Goal: Navigation & Orientation: Find specific page/section

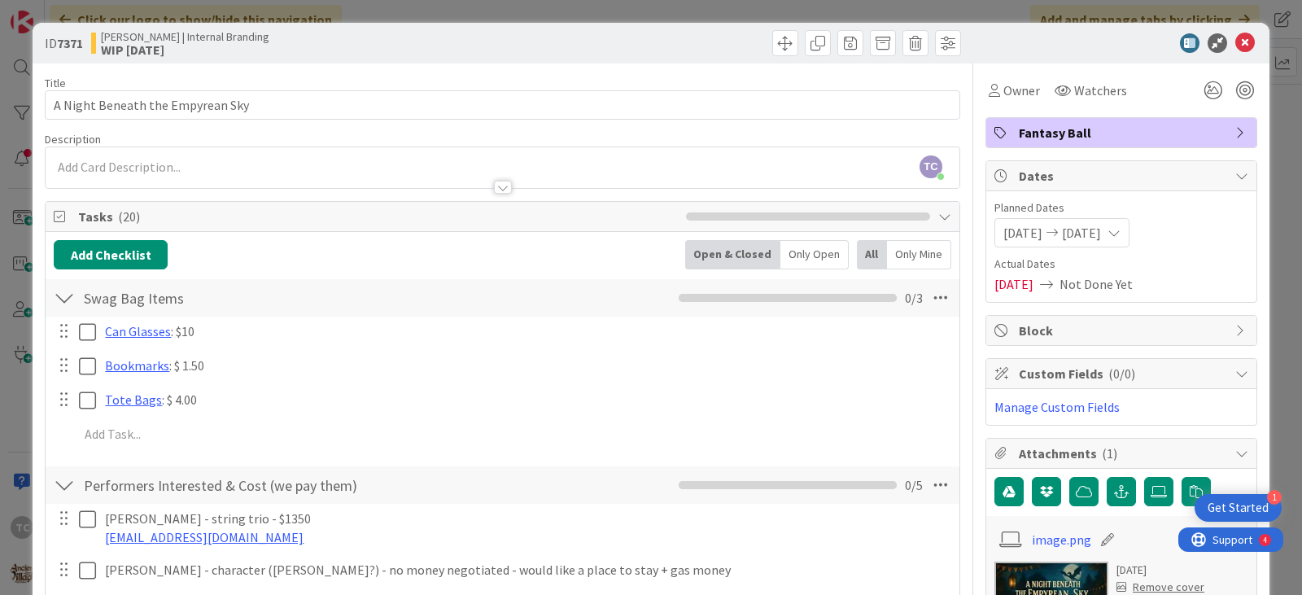
scroll to position [11, 0]
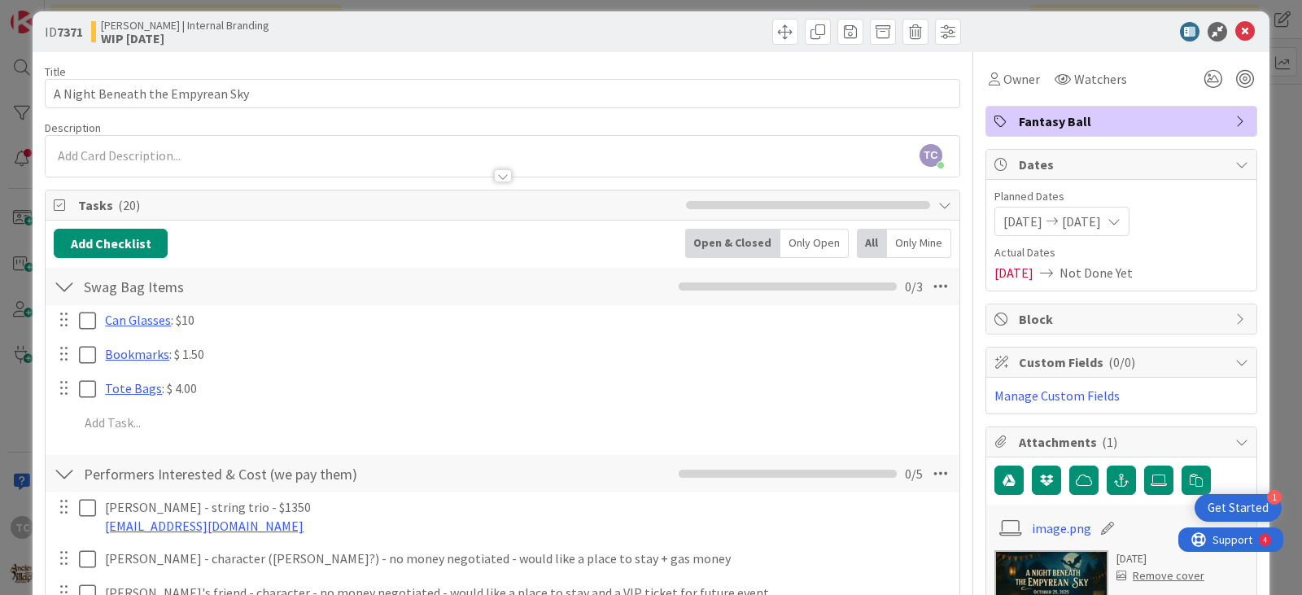
click at [418, 16] on div "ID 7371 [PERSON_NAME] | Internal Branding WIP [DATE]" at bounding box center [651, 31] width 1237 height 41
click at [1236, 34] on icon at bounding box center [1246, 32] width 20 height 20
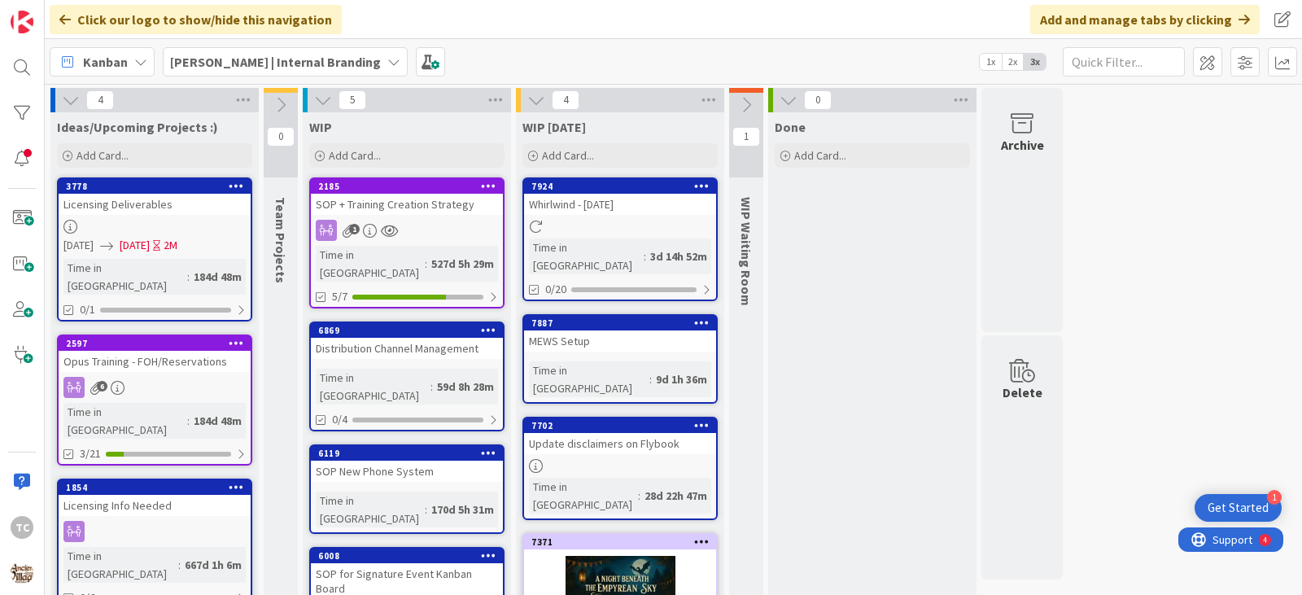
click at [274, 52] on span "[PERSON_NAME] | Internal Branding" at bounding box center [275, 62] width 211 height 20
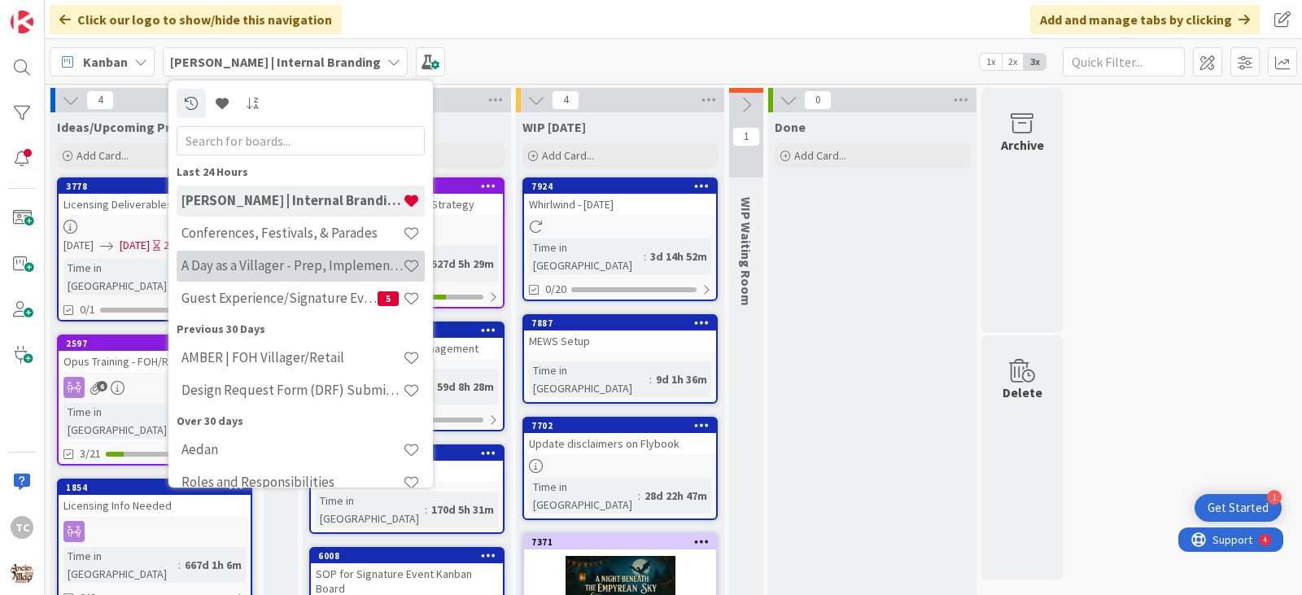
click at [250, 270] on h4 "A Day as a Villager - Prep, Implement and Execute" at bounding box center [292, 265] width 221 height 16
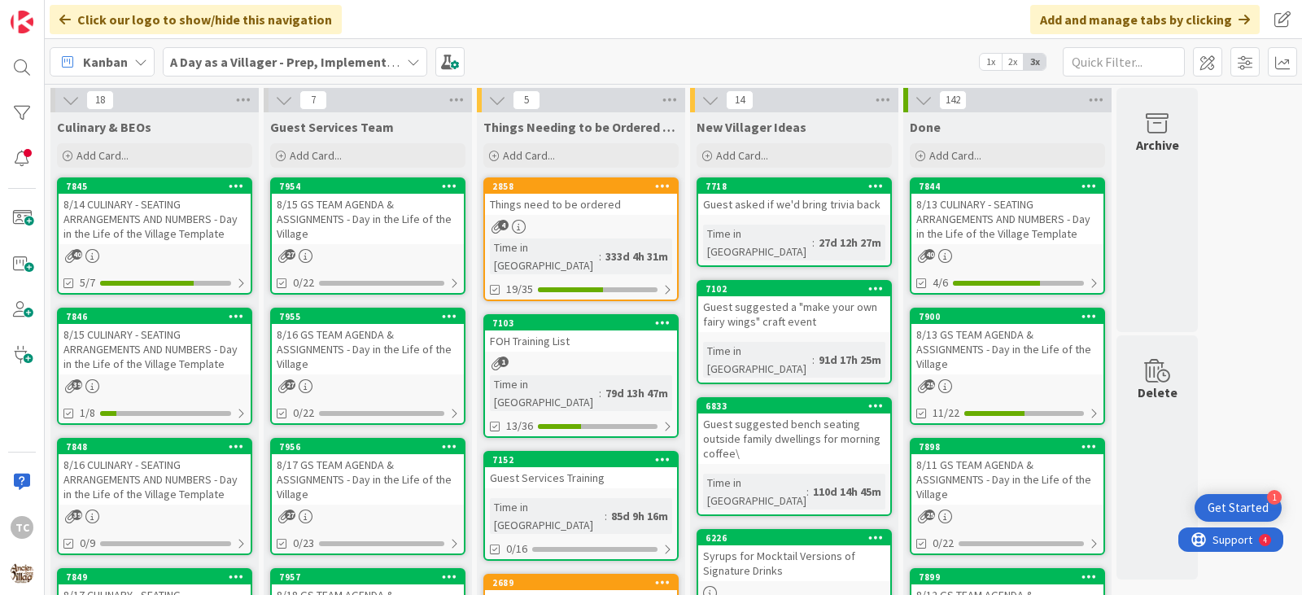
click at [367, 225] on div "8/15 GS TEAM AGENDA & ASSIGNMENTS - Day in the Life of the Village" at bounding box center [368, 219] width 192 height 50
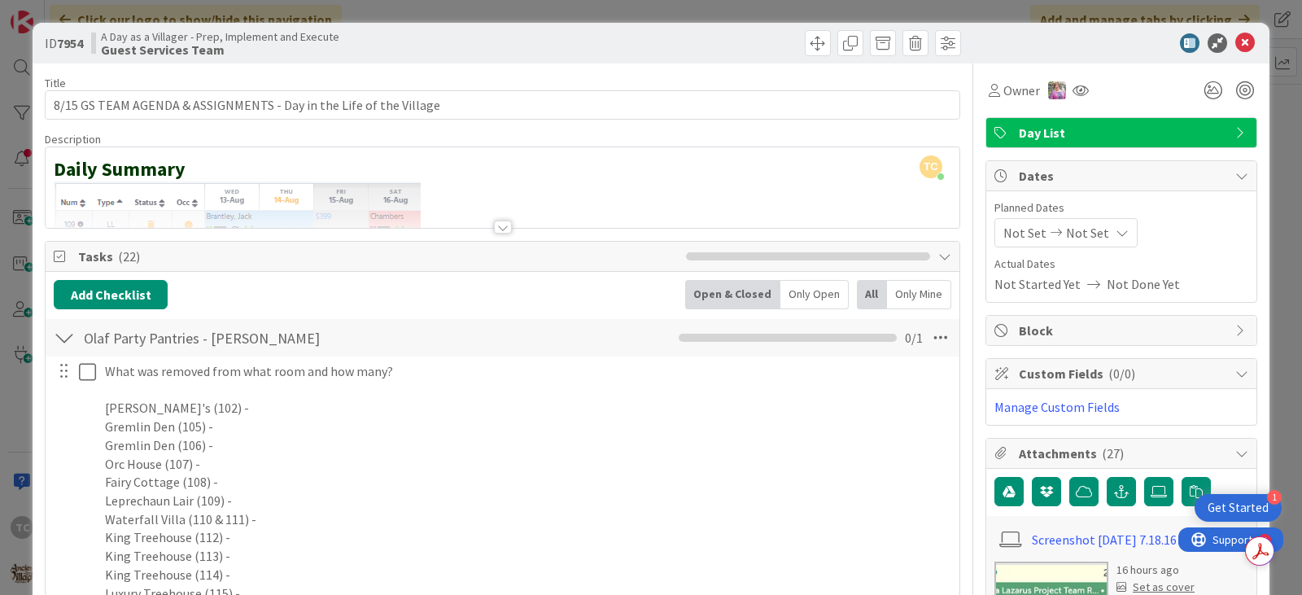
click at [425, 206] on div at bounding box center [503, 207] width 914 height 42
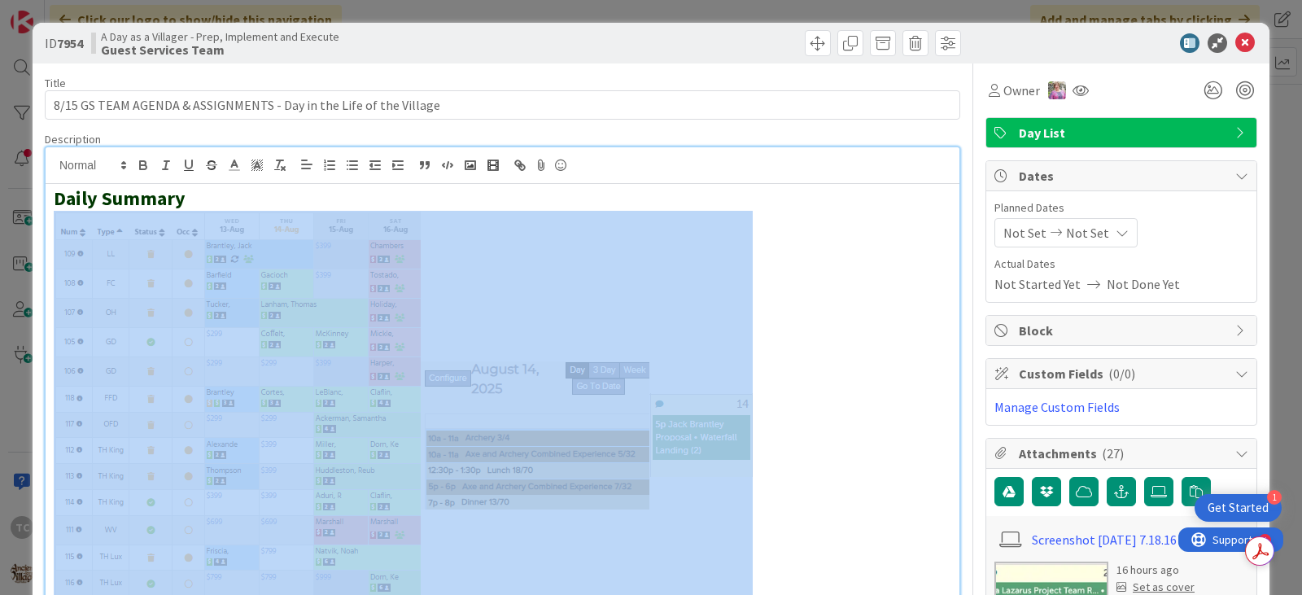
drag, startPoint x: 790, startPoint y: 427, endPoint x: 181, endPoint y: 405, distance: 610.0
click at [181, 405] on p at bounding box center [503, 435] width 898 height 449
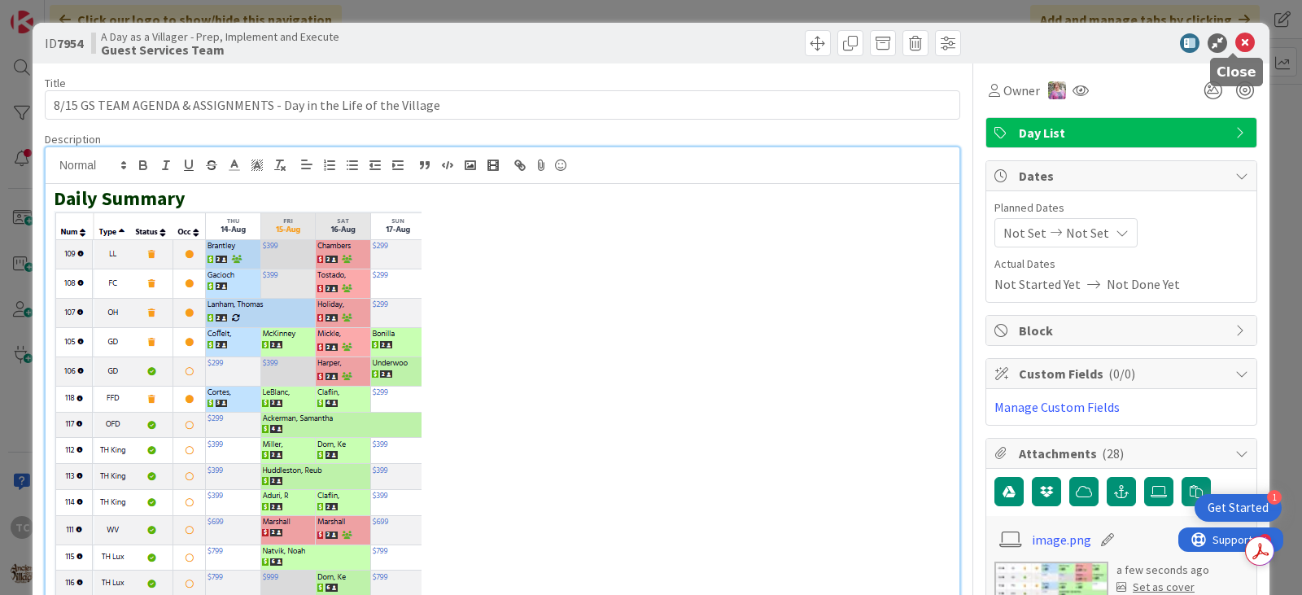
click at [1236, 38] on icon at bounding box center [1246, 43] width 20 height 20
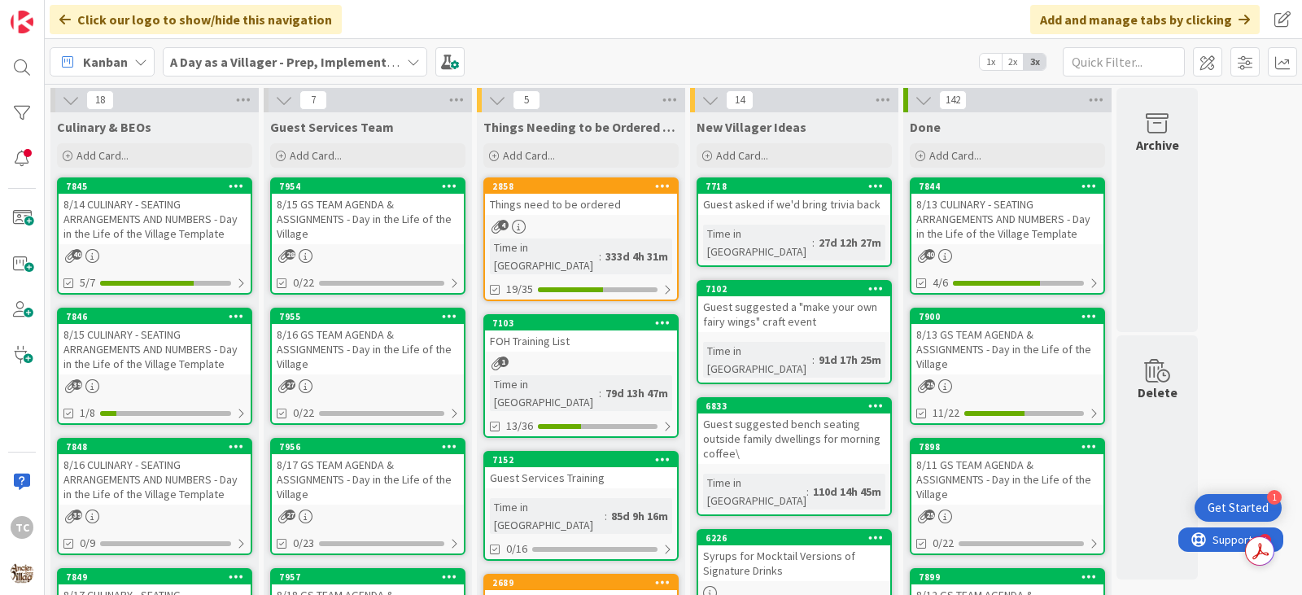
click at [64, 215] on div "8/14 CULINARY - SEATING ARRANGEMENTS AND NUMBERS - Day in the Life of the Villa…" at bounding box center [155, 219] width 192 height 50
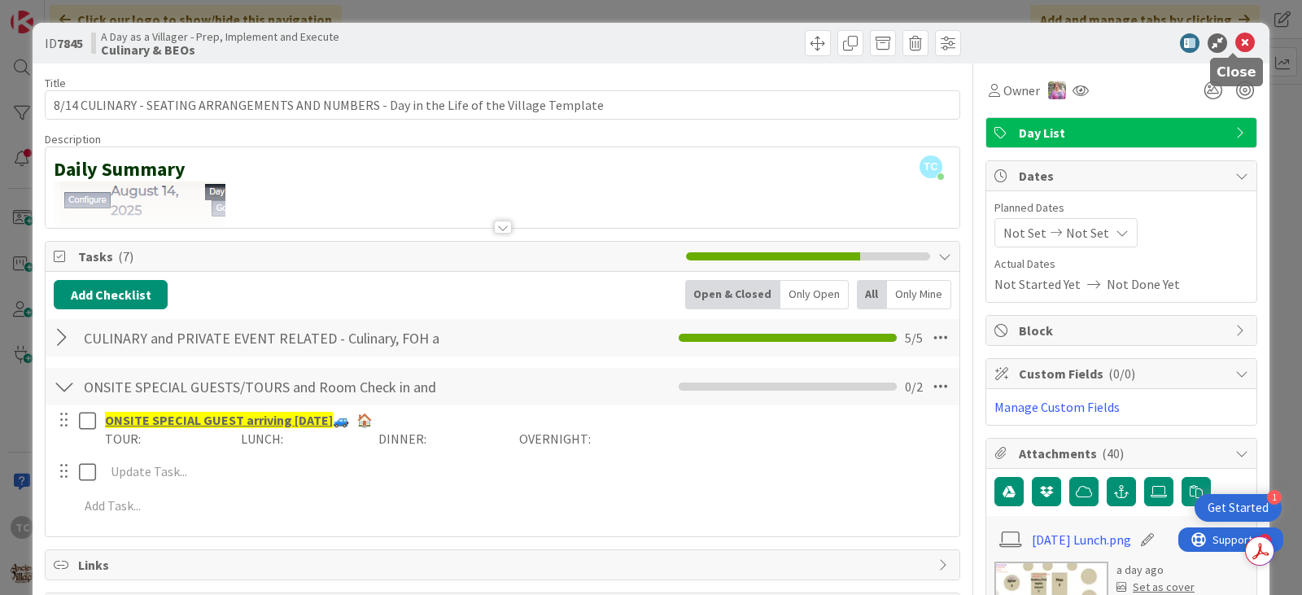
click at [1236, 46] on icon at bounding box center [1246, 43] width 20 height 20
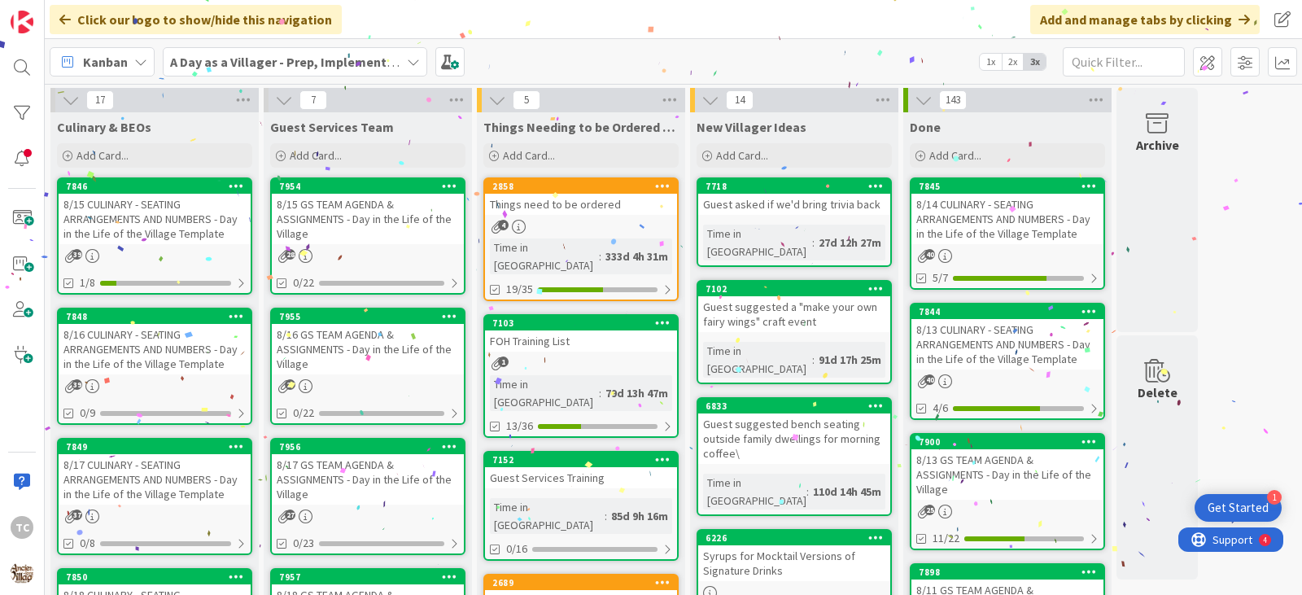
click at [121, 211] on div "8/15 CULINARY - SEATING ARRANGEMENTS AND NUMBERS - Day in the Life of the Villa…" at bounding box center [155, 219] width 192 height 50
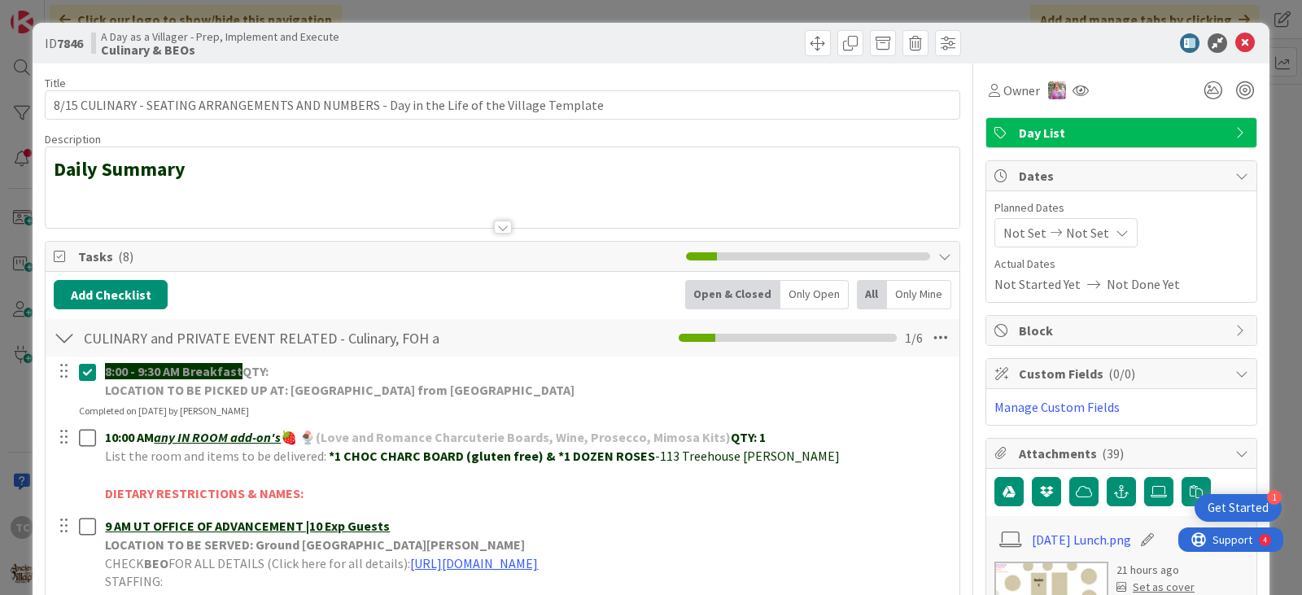
click at [107, 202] on div at bounding box center [503, 207] width 914 height 42
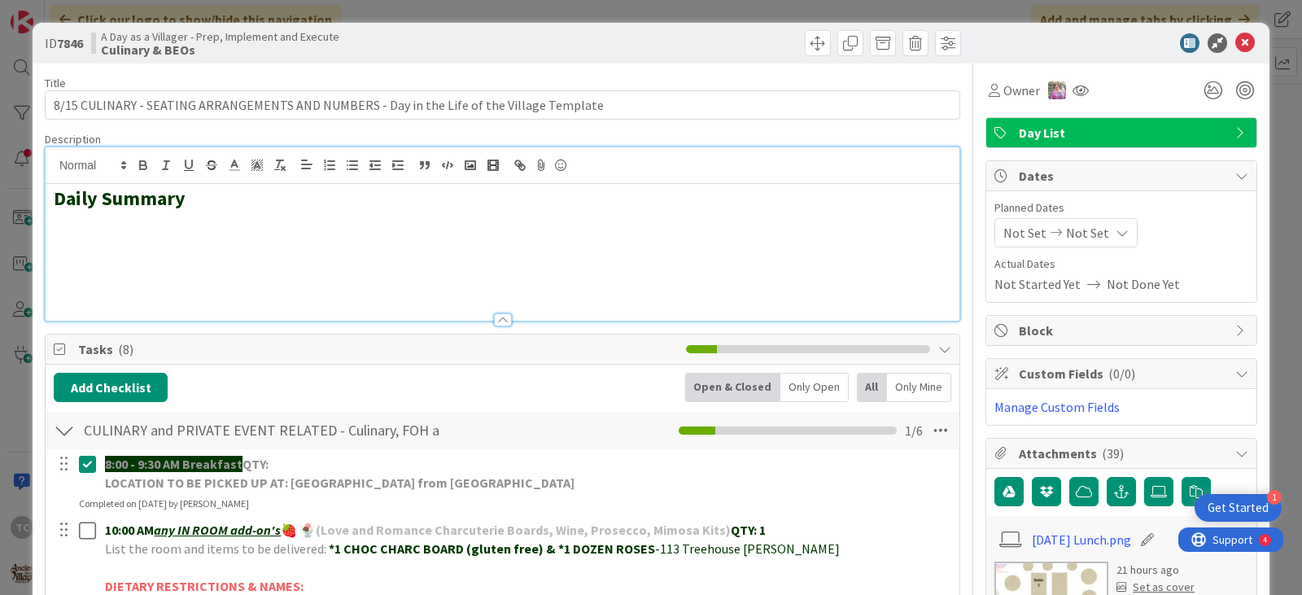
click at [113, 228] on h2 at bounding box center [503, 223] width 898 height 24
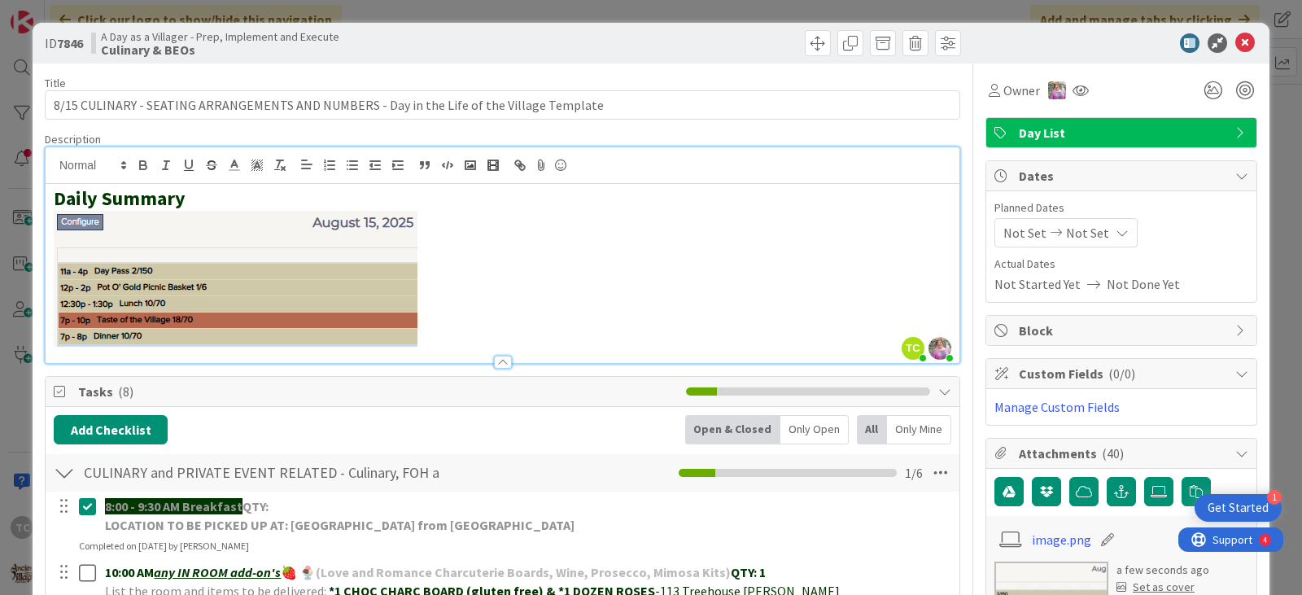
click at [650, 8] on div "ID 7846 A Day as a Villager - Prep, Implement and Execute Culinary & BEOs Title…" at bounding box center [651, 297] width 1302 height 595
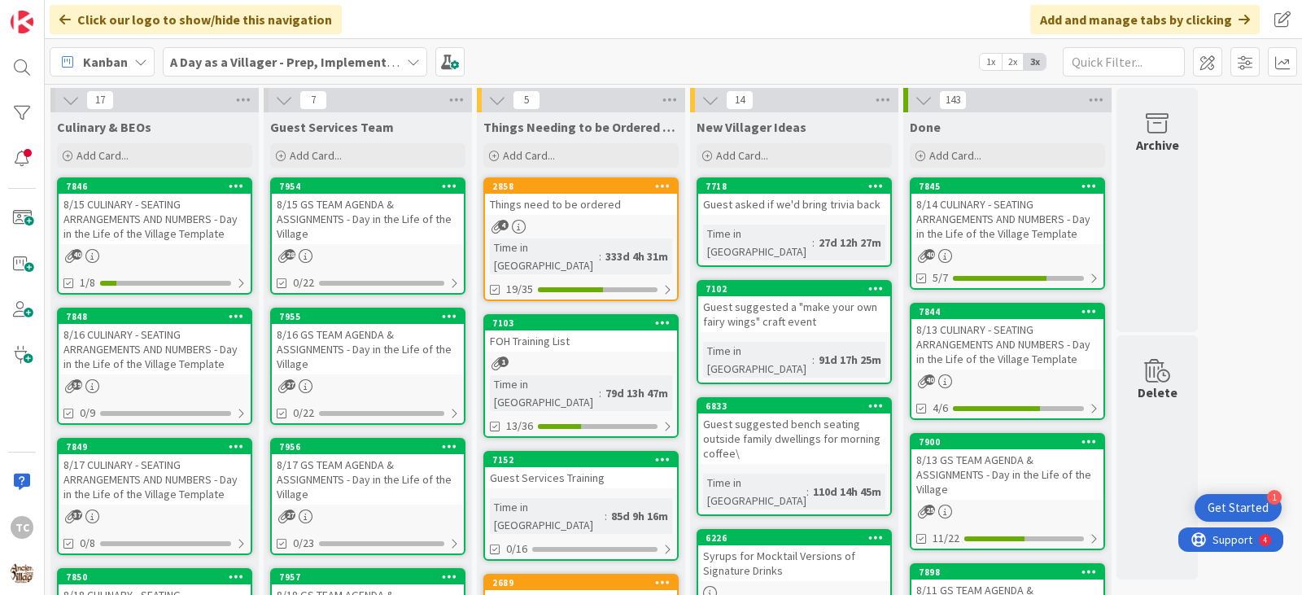
click at [324, 230] on div "8/15 GS TEAM AGENDA & ASSIGNMENTS - Day in the Life of the Village" at bounding box center [368, 219] width 192 height 50
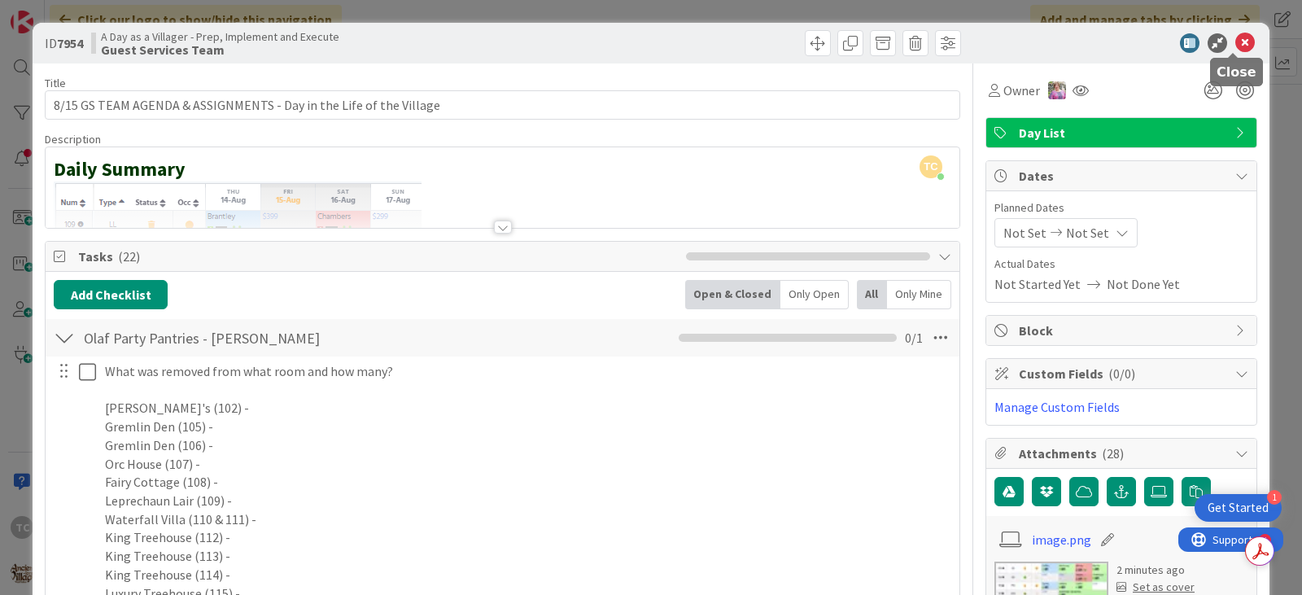
click at [1236, 44] on icon at bounding box center [1246, 43] width 20 height 20
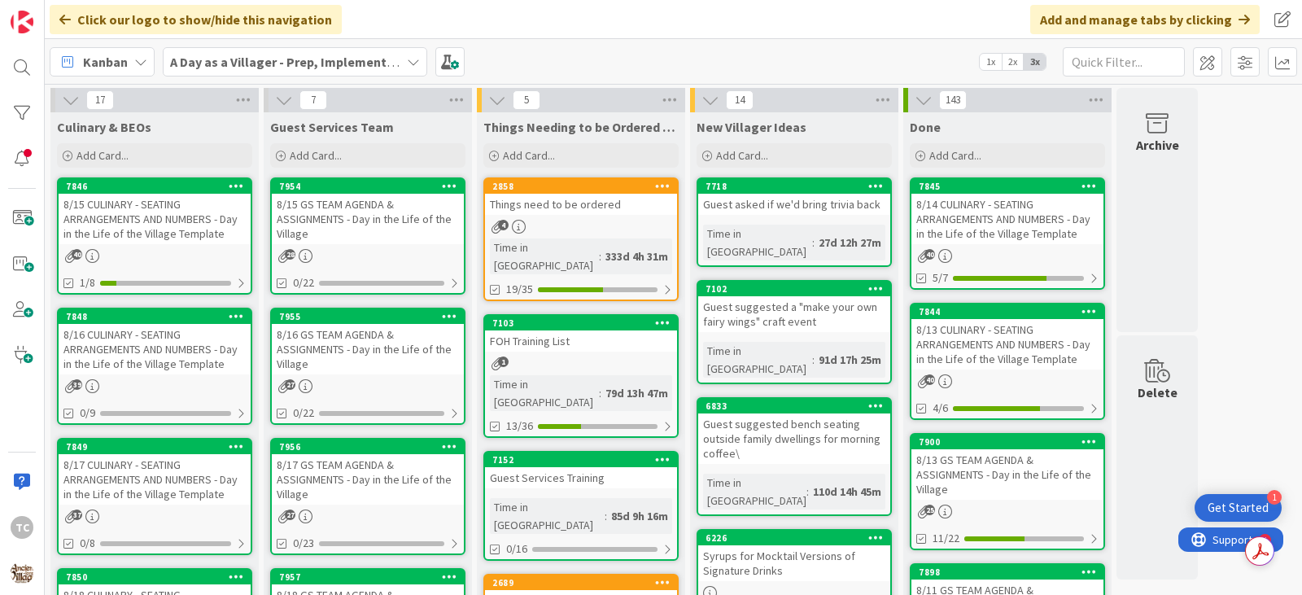
click at [350, 230] on div "8/15 GS TEAM AGENDA & ASSIGNMENTS - Day in the Life of the Village" at bounding box center [368, 219] width 192 height 50
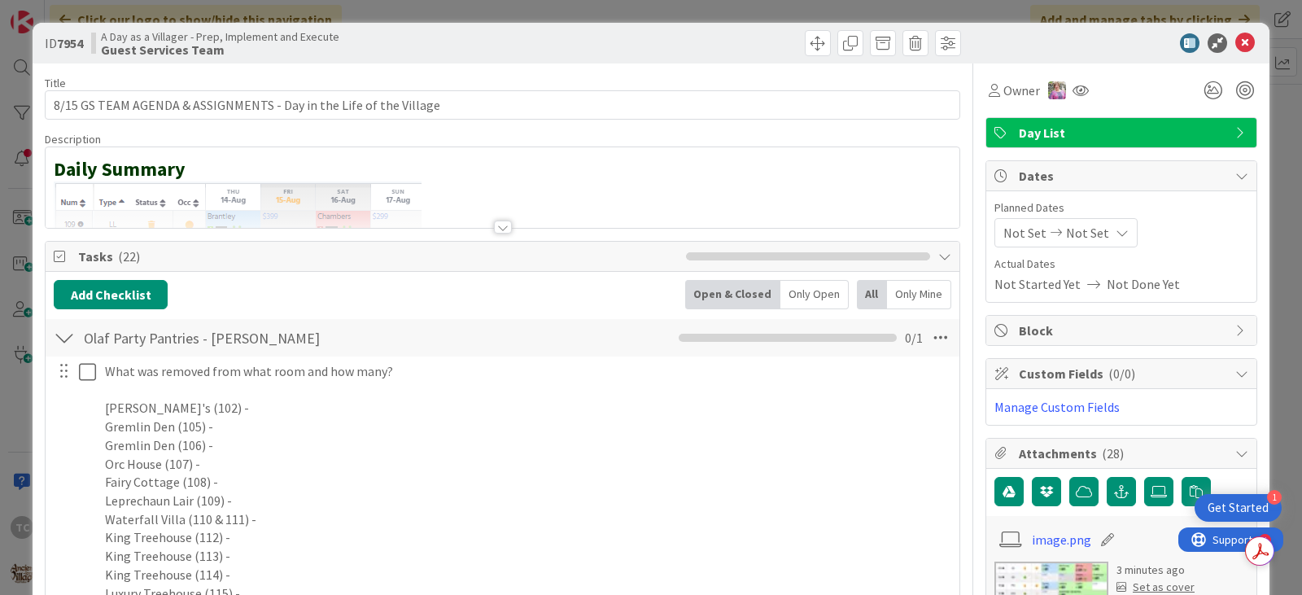
click at [523, 205] on div at bounding box center [503, 207] width 914 height 42
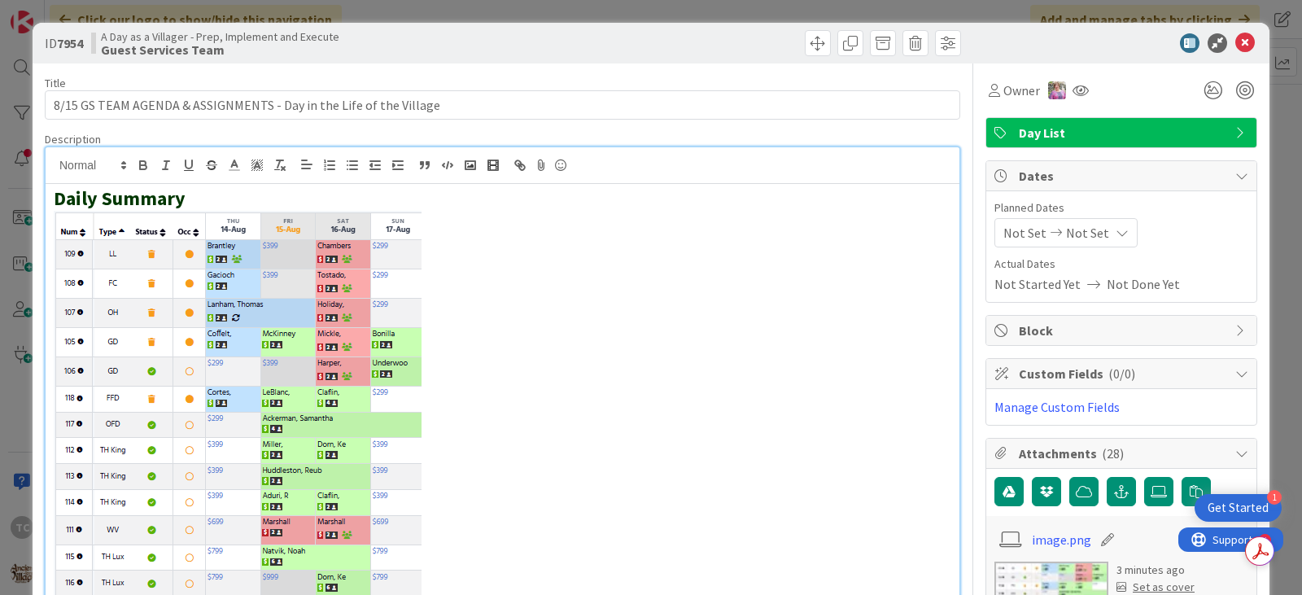
click at [463, 318] on p at bounding box center [503, 439] width 898 height 457
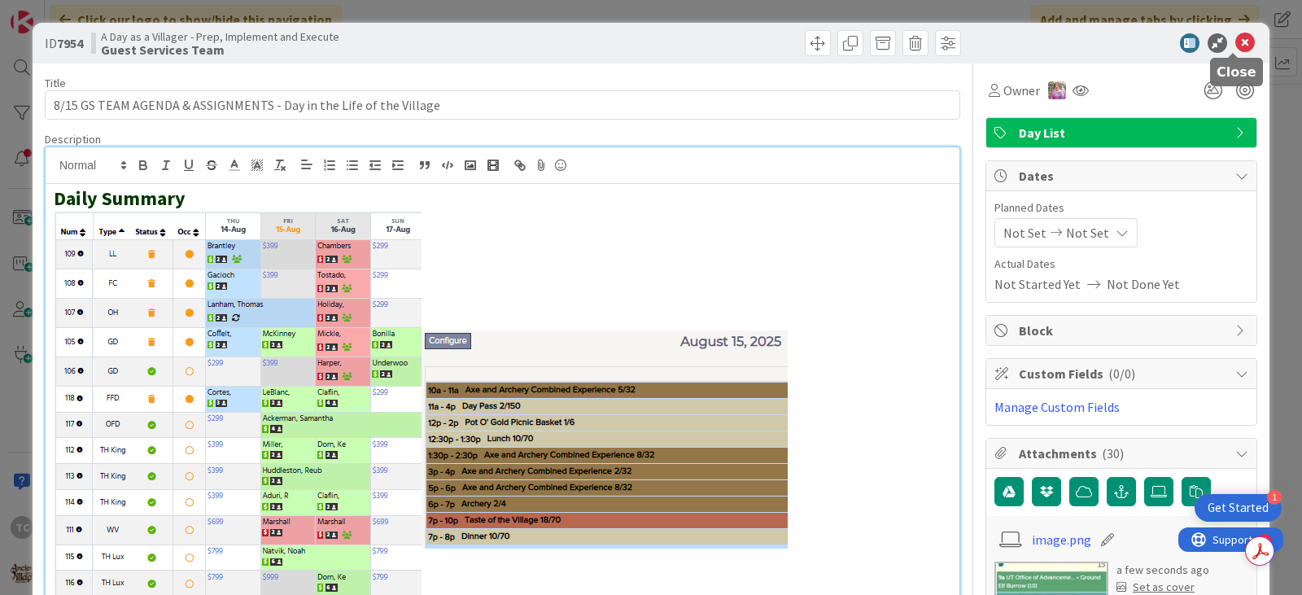
click at [1238, 37] on icon at bounding box center [1246, 43] width 20 height 20
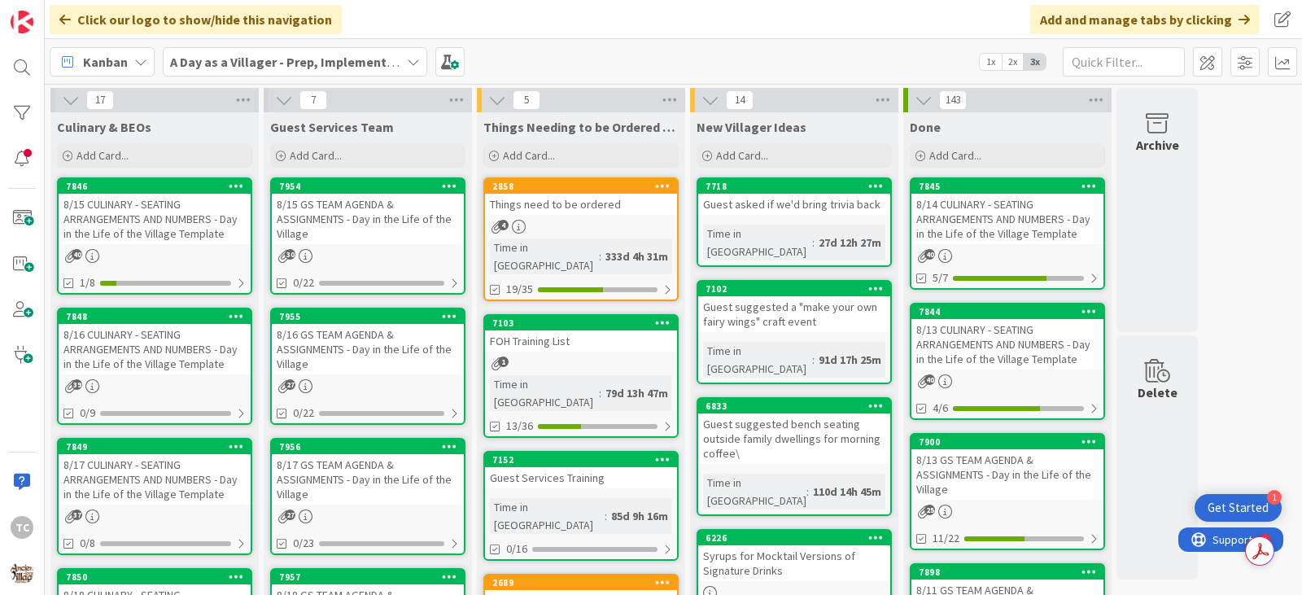
click at [140, 227] on div "8/15 CULINARY - SEATING ARRANGEMENTS AND NUMBERS - Day in the Life of the Villa…" at bounding box center [155, 219] width 192 height 50
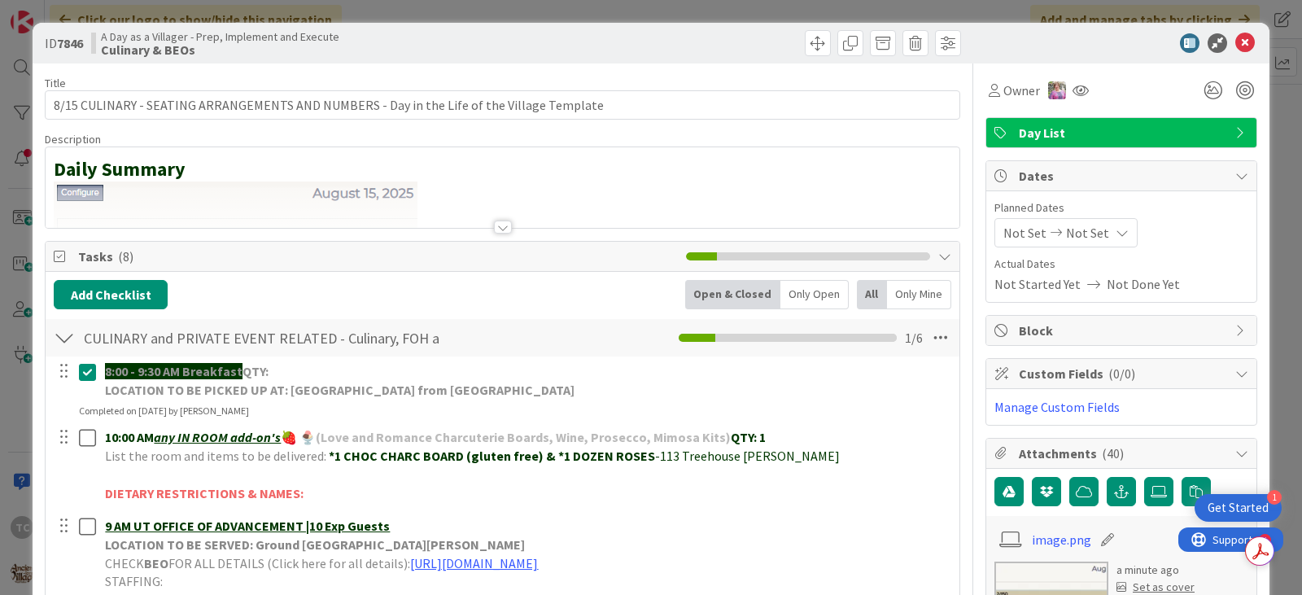
click at [592, 177] on div "Daily Summary" at bounding box center [503, 187] width 914 height 81
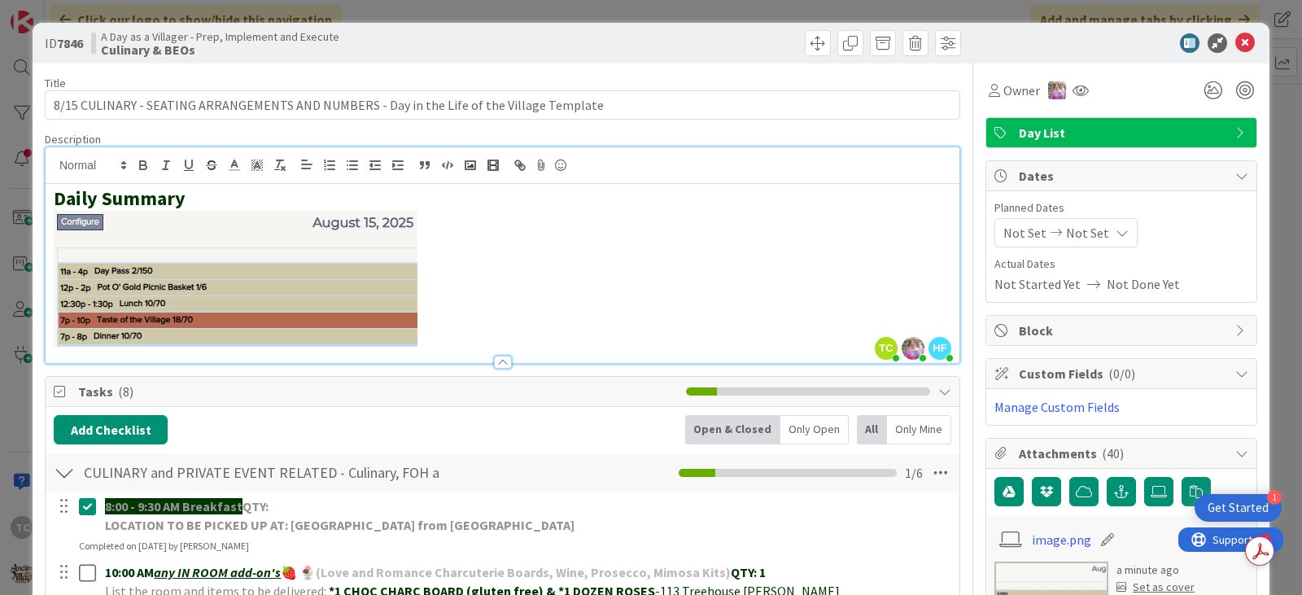
click at [473, 291] on h2 at bounding box center [503, 279] width 898 height 136
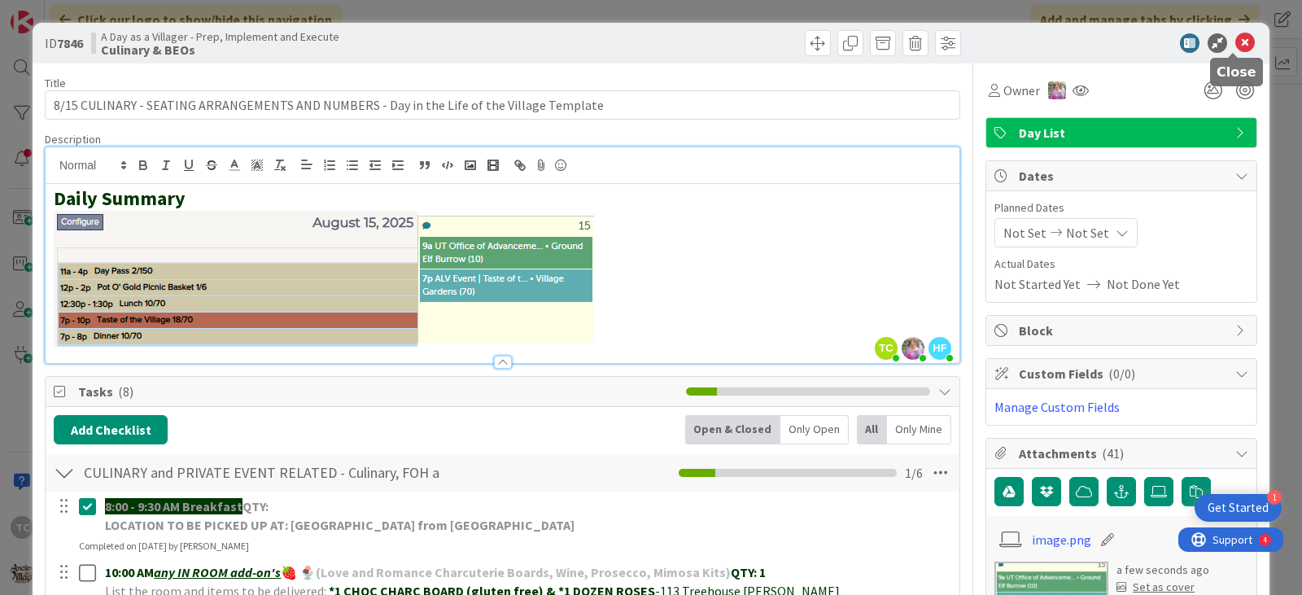
click at [1236, 41] on icon at bounding box center [1246, 43] width 20 height 20
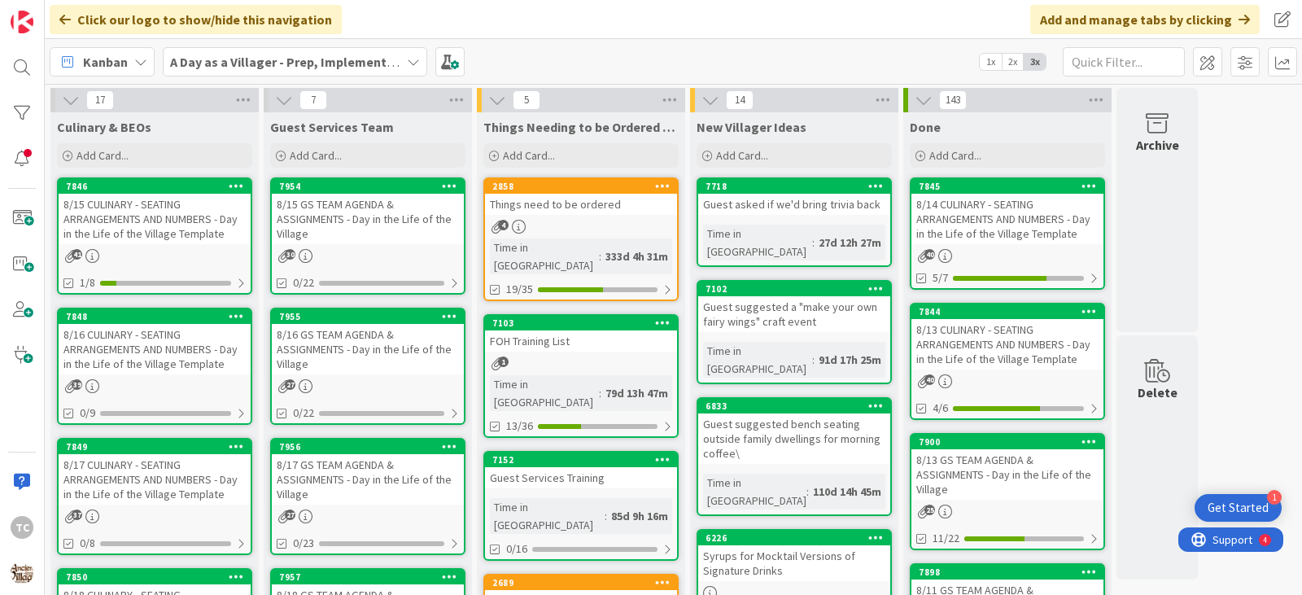
click at [143, 219] on div "8/15 CULINARY - SEATING ARRANGEMENTS AND NUMBERS - Day in the Life of the Villa…" at bounding box center [155, 219] width 192 height 50
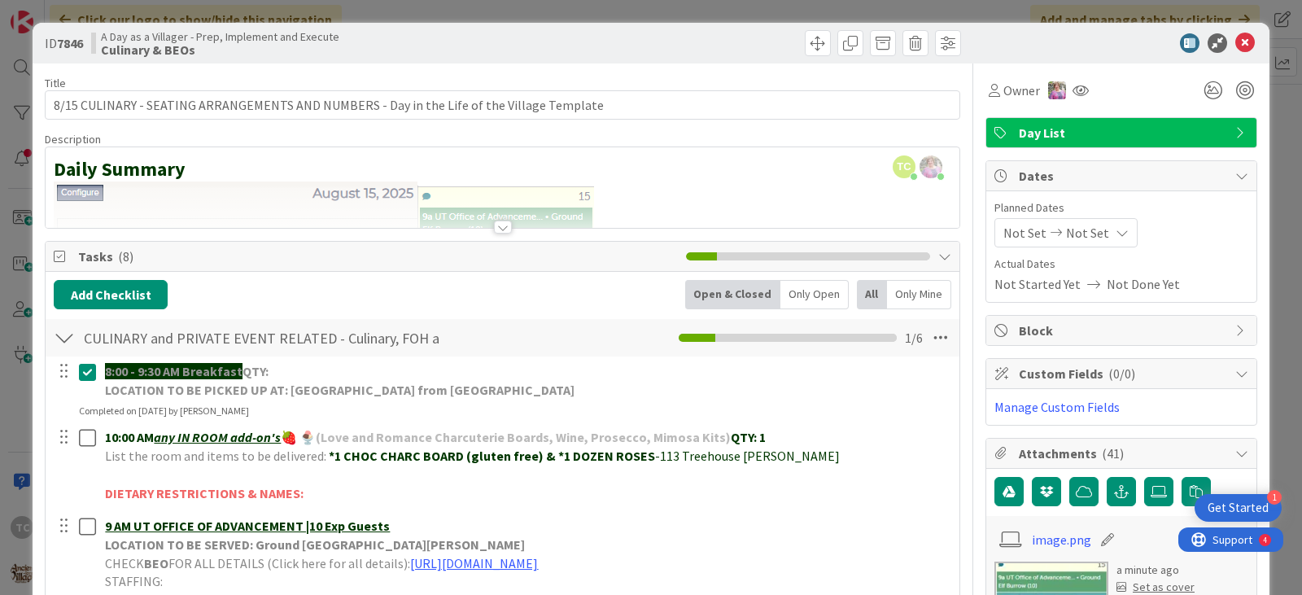
click at [572, 11] on div "ID 7846 A Day as a Villager - Prep, Implement and Execute Culinary & BEOs Title…" at bounding box center [651, 297] width 1302 height 595
